Goal: Task Accomplishment & Management: Manage account settings

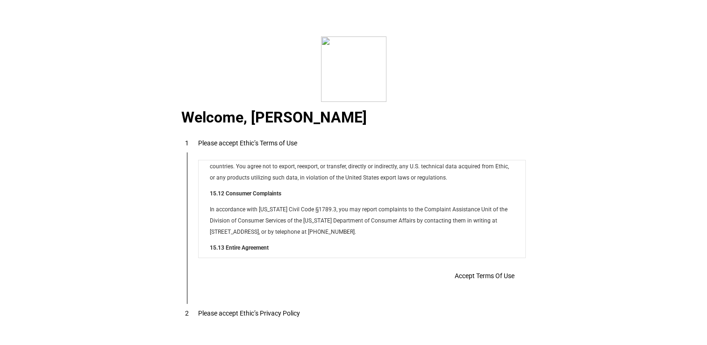
scroll to position [7564, 0]
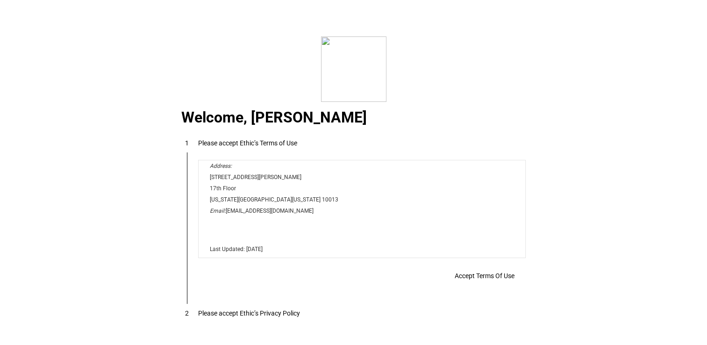
click at [476, 272] on span "Accept Terms Of Use" at bounding box center [485, 275] width 60 height 7
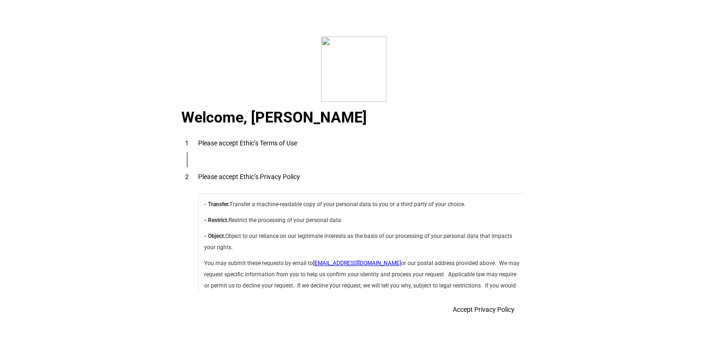
scroll to position [3324, 0]
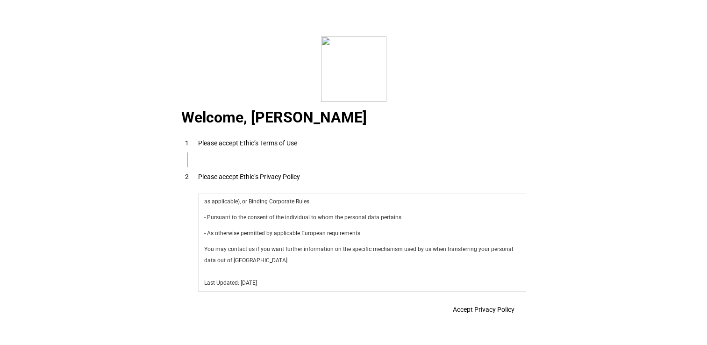
click at [476, 305] on span "Accept Privacy Policy" at bounding box center [484, 308] width 62 height 7
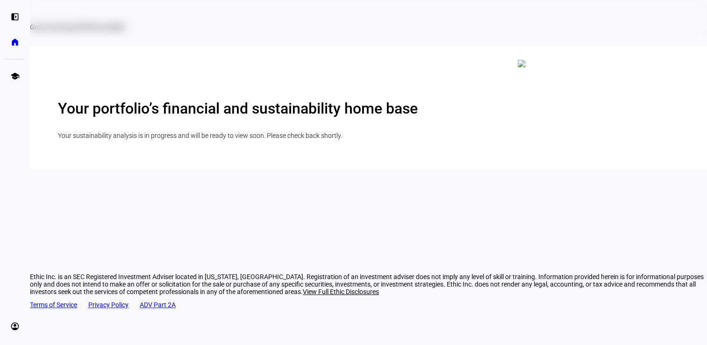
scroll to position [26, 0]
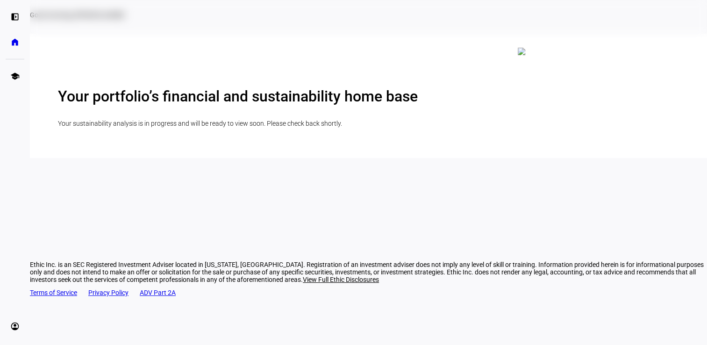
drag, startPoint x: 378, startPoint y: 133, endPoint x: 493, endPoint y: 183, distance: 125.3
click at [493, 129] on div "Your portfolio’s financial and sustainability home base Your sustainability ana…" at bounding box center [368, 108] width 621 height 42
drag, startPoint x: 493, startPoint y: 183, endPoint x: 430, endPoint y: 146, distance: 73.7
copy div "Your portfolio’s financial and sustainability home base Your sustainability ana…"
